Goal: Information Seeking & Learning: Learn about a topic

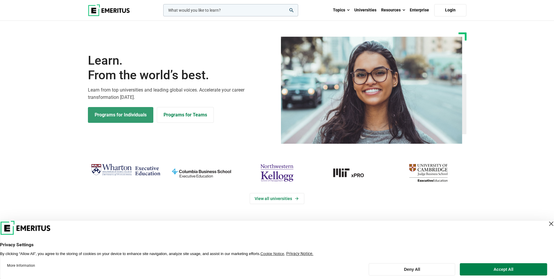
click at [123, 114] on link "Programs for Individuals" at bounding box center [120, 115] width 65 height 16
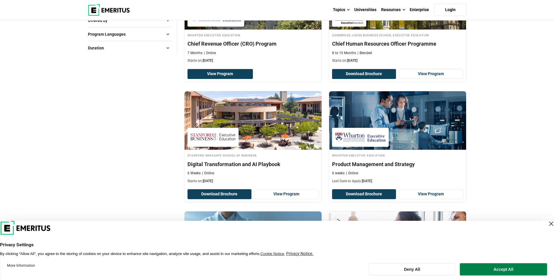
scroll to position [273, 0]
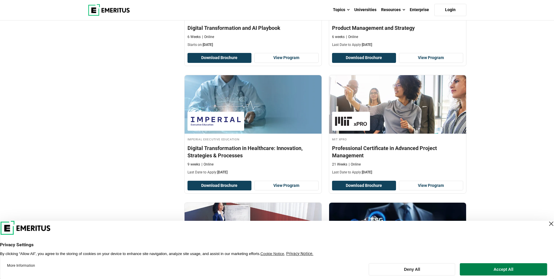
click at [547, 221] on div "Close Layer" at bounding box center [551, 223] width 8 height 8
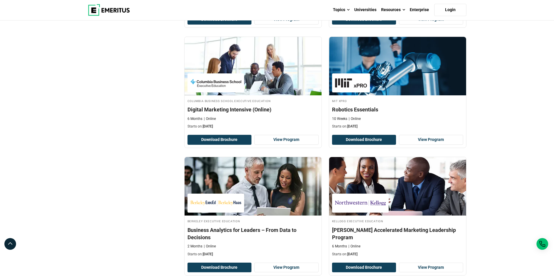
scroll to position [0, 0]
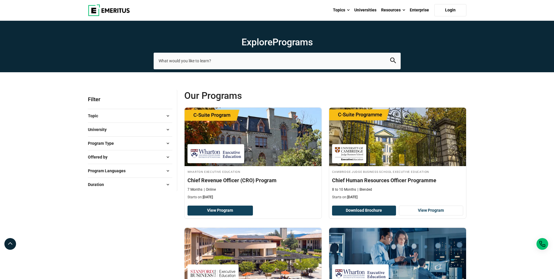
click at [134, 119] on button "Topic" at bounding box center [130, 115] width 84 height 9
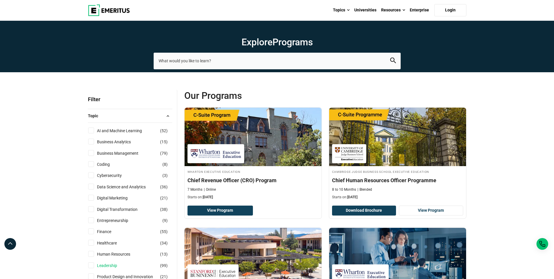
click at [114, 262] on link "Leadership" at bounding box center [113, 265] width 32 height 6
checkbox input "true"
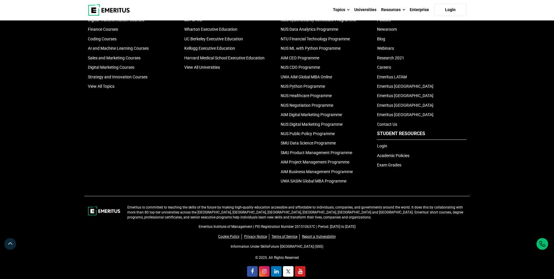
scroll to position [1165, 0]
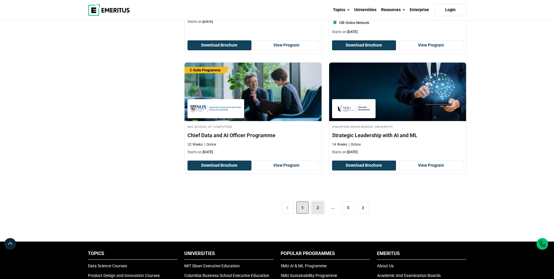
click at [319, 208] on link "2" at bounding box center [318, 207] width 12 height 12
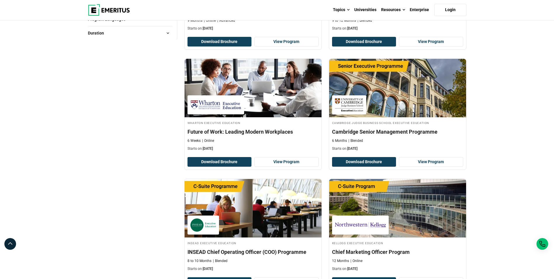
scroll to position [818, 0]
